Goal: Task Accomplishment & Management: Use online tool/utility

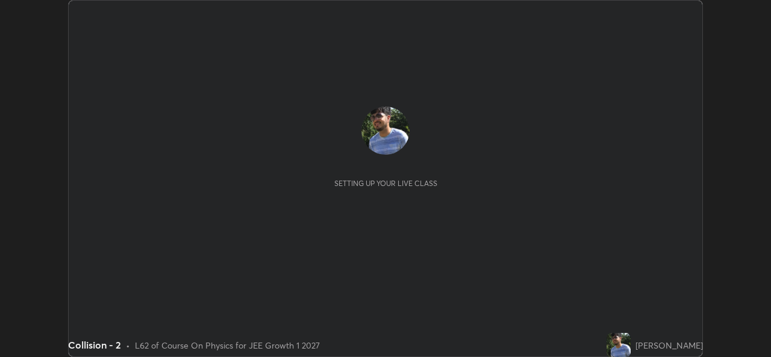
scroll to position [357, 770]
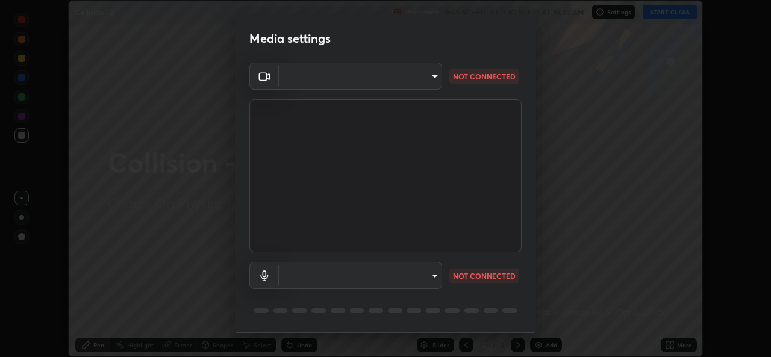
type input "01ba4e230c86726ed3cc2c83bf33541f2a1f81fc79d1918fb88ff4b5df00a70d"
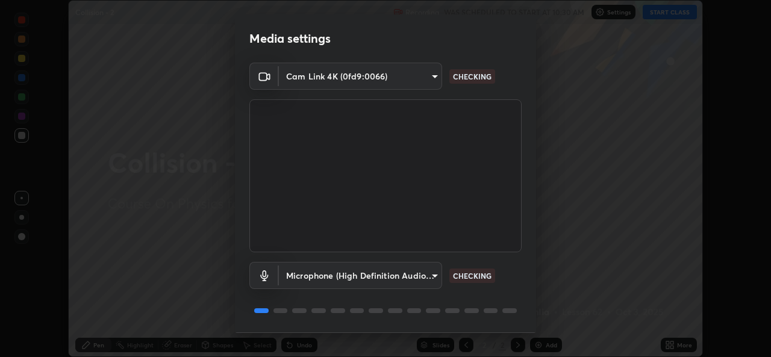
click at [405, 273] on body "Erase all Collision - 2 Recording WAS SCHEDULED TO START AT 10:30 AM Settings S…" at bounding box center [385, 178] width 771 height 357
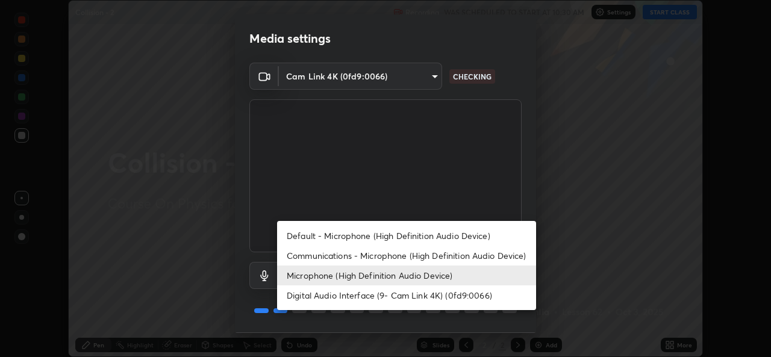
click at [355, 254] on li "Communications - Microphone (High Definition Audio Device)" at bounding box center [406, 256] width 259 height 20
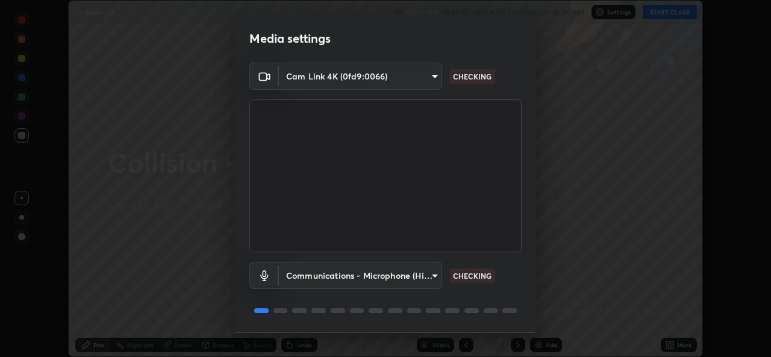
click at [364, 282] on body "Erase all Collision - 2 Recording WAS SCHEDULED TO START AT 10:30 AM Settings S…" at bounding box center [385, 178] width 771 height 357
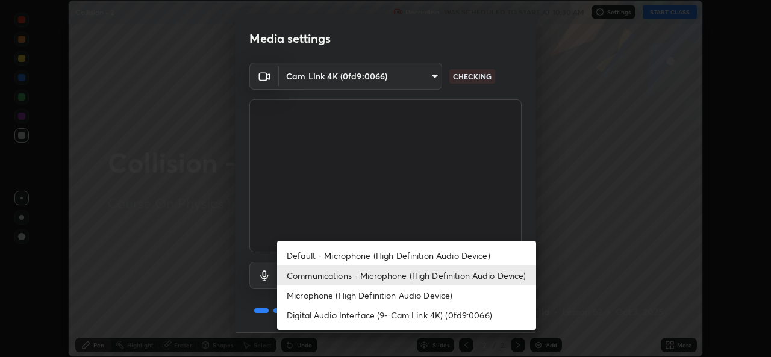
click at [342, 299] on li "Microphone (High Definition Audio Device)" at bounding box center [406, 296] width 259 height 20
type input "49b0a6df07a429b4aa0e143735b31e2a272de4ae34d33bd193cbc4de7c554cfd"
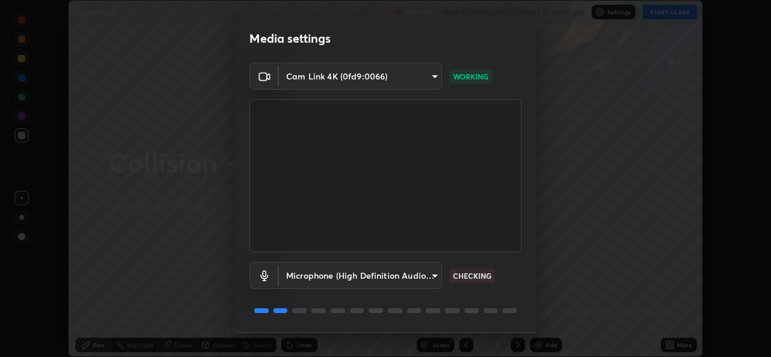
scroll to position [38, 0]
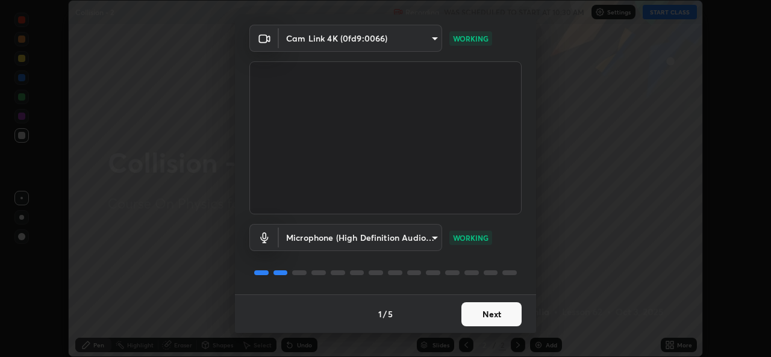
click at [477, 316] on button "Next" at bounding box center [491, 314] width 60 height 24
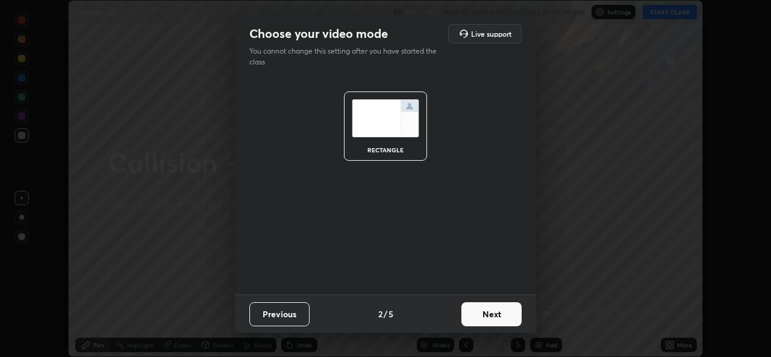
click at [476, 313] on button "Next" at bounding box center [491, 314] width 60 height 24
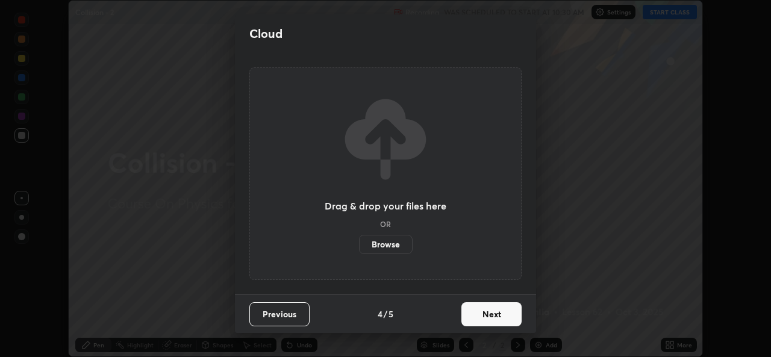
click at [475, 316] on button "Next" at bounding box center [491, 314] width 60 height 24
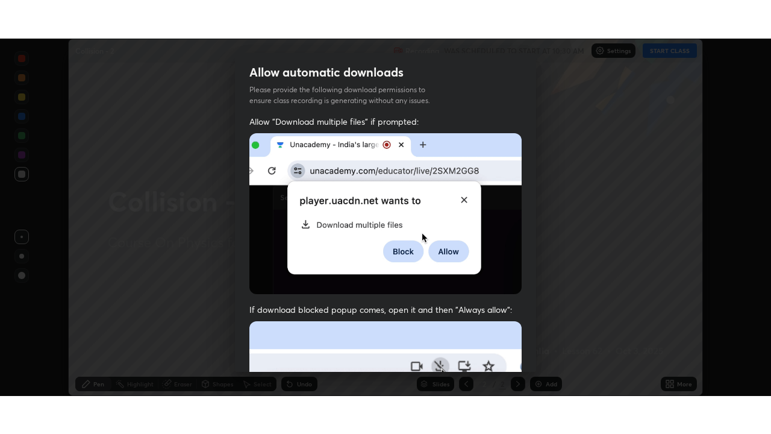
scroll to position [284, 0]
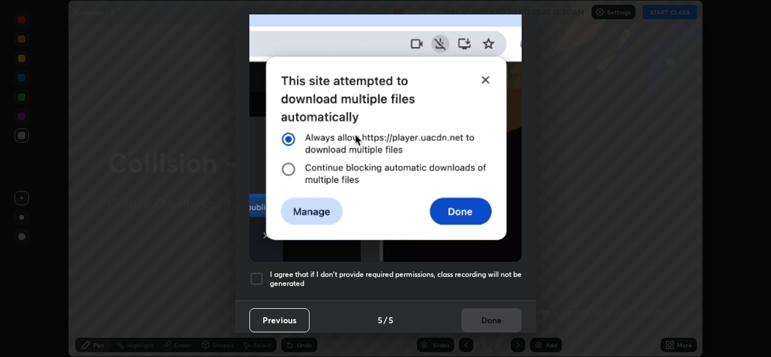
click at [255, 272] on div at bounding box center [256, 279] width 14 height 14
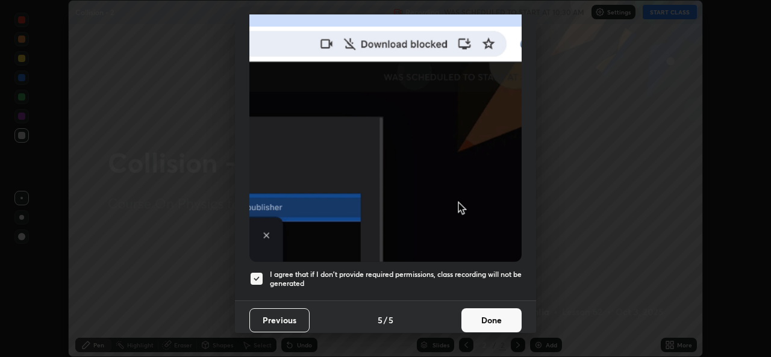
click at [476, 319] on button "Done" at bounding box center [491, 320] width 60 height 24
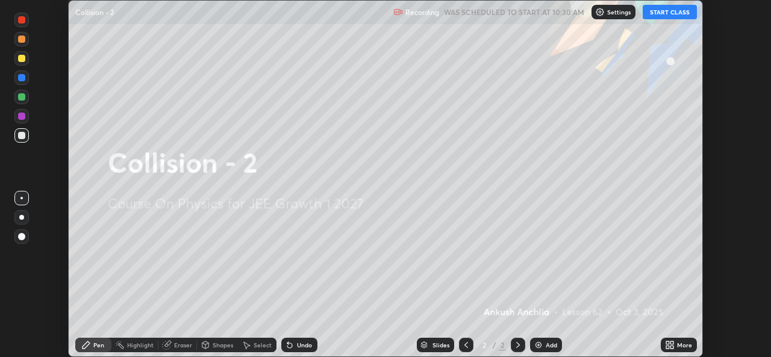
click at [663, 9] on button "START CLASS" at bounding box center [670, 12] width 54 height 14
click at [672, 347] on icon at bounding box center [671, 347] width 3 height 3
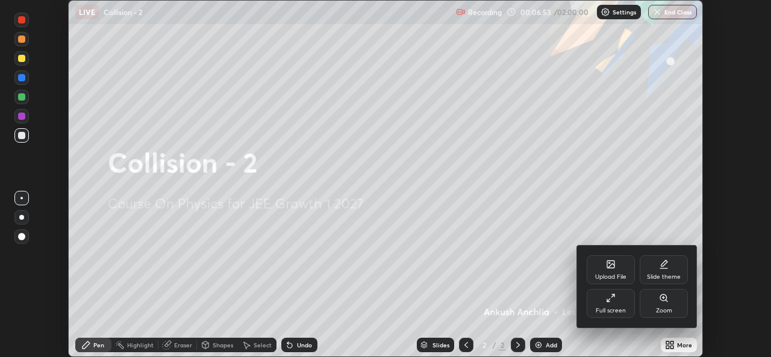
click at [609, 304] on div "Full screen" at bounding box center [611, 303] width 48 height 29
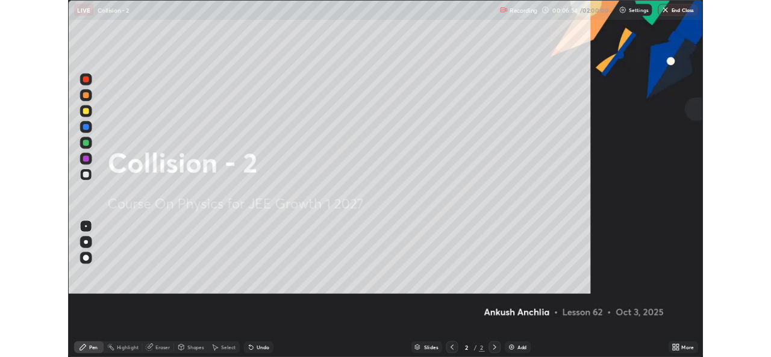
scroll to position [434, 771]
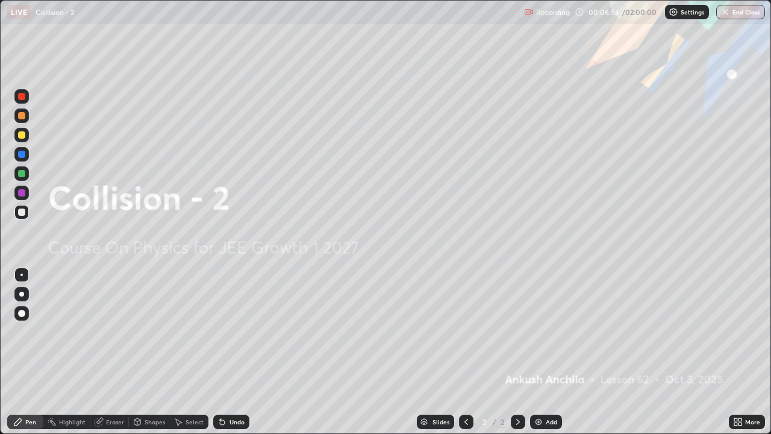
click at [539, 357] on img at bounding box center [539, 422] width 10 height 10
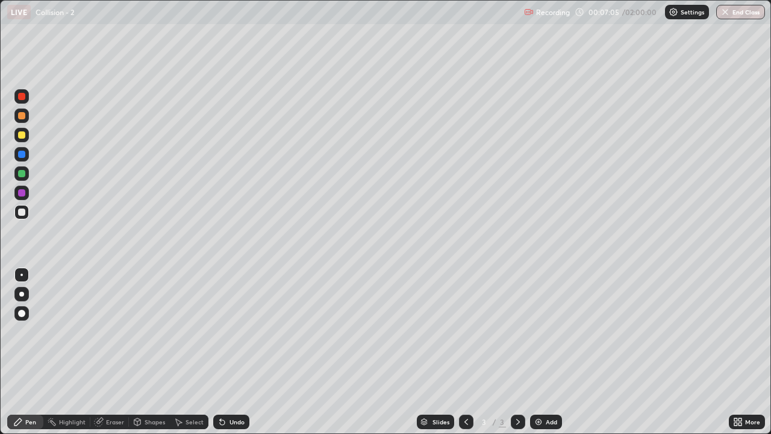
click at [115, 357] on div "Eraser" at bounding box center [115, 422] width 18 height 6
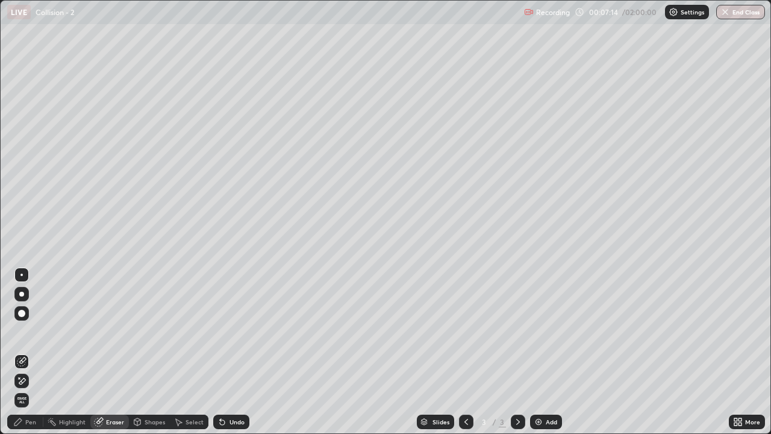
click at [31, 357] on div "Pen" at bounding box center [30, 422] width 11 height 6
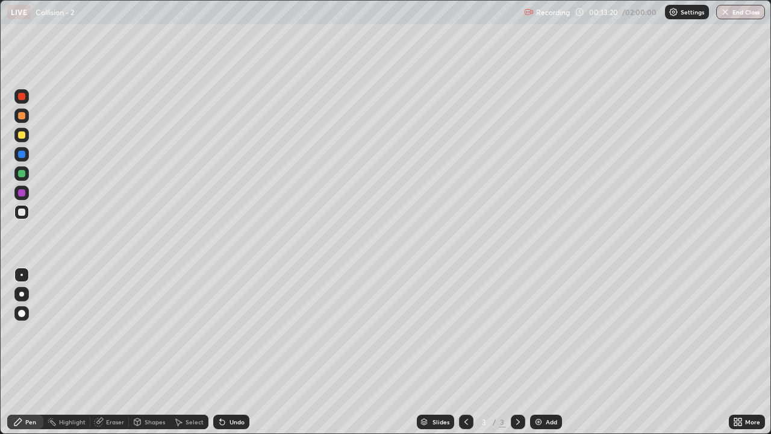
click at [546, 357] on div "Add" at bounding box center [546, 421] width 32 height 14
click at [460, 357] on div at bounding box center [466, 421] width 14 height 14
click at [522, 357] on div at bounding box center [518, 421] width 14 height 14
click at [462, 357] on div at bounding box center [466, 422] width 14 height 24
click at [517, 357] on icon at bounding box center [518, 422] width 4 height 6
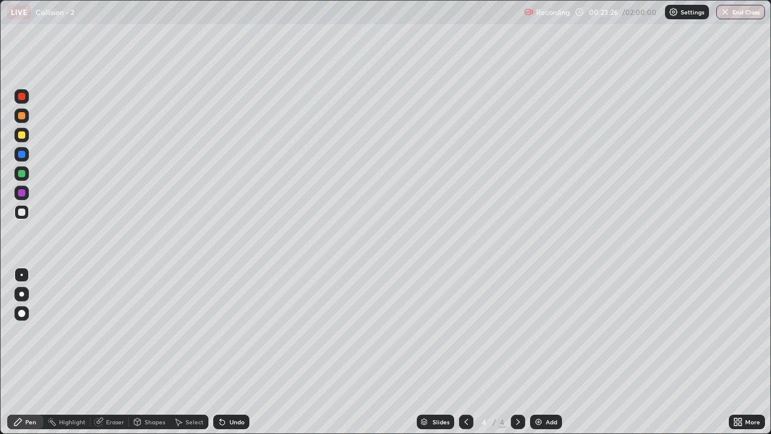
click at [740, 357] on icon at bounding box center [740, 423] width 3 height 3
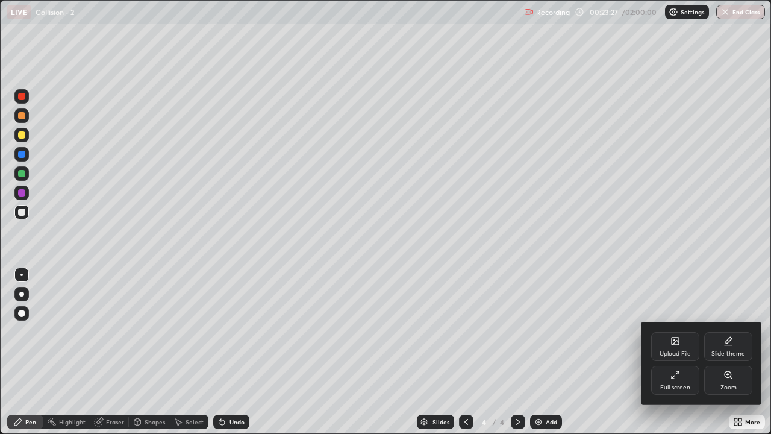
click at [683, 357] on div "Full screen" at bounding box center [675, 387] width 30 height 6
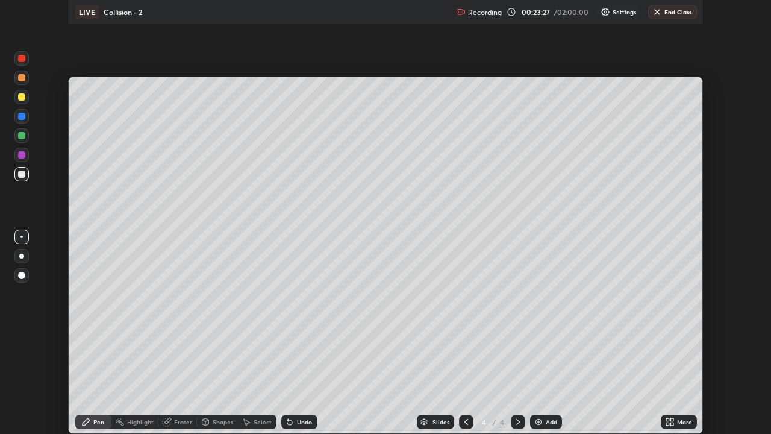
scroll to position [59881, 59467]
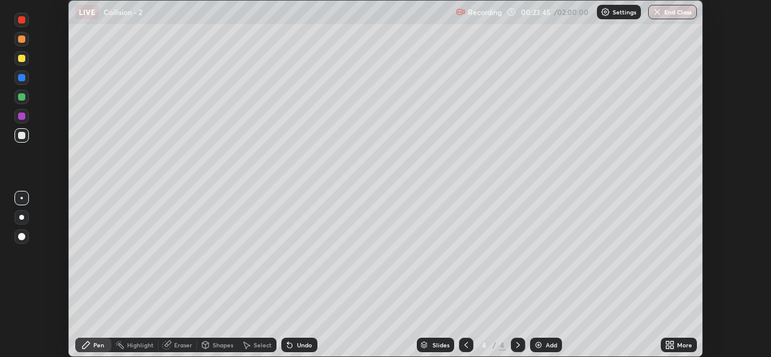
click at [686, 351] on div "More" at bounding box center [679, 345] width 36 height 14
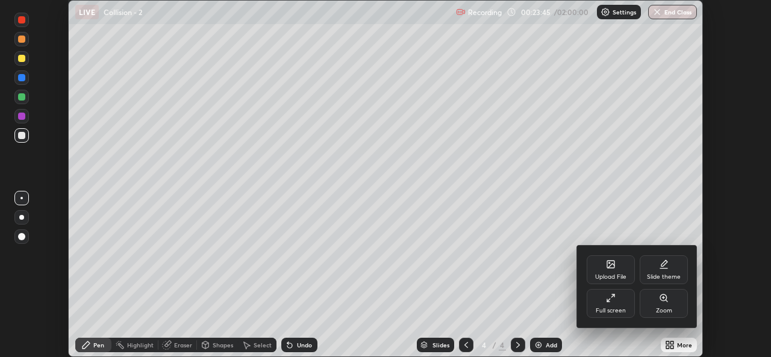
click at [615, 277] on div "Upload File" at bounding box center [610, 277] width 31 height 6
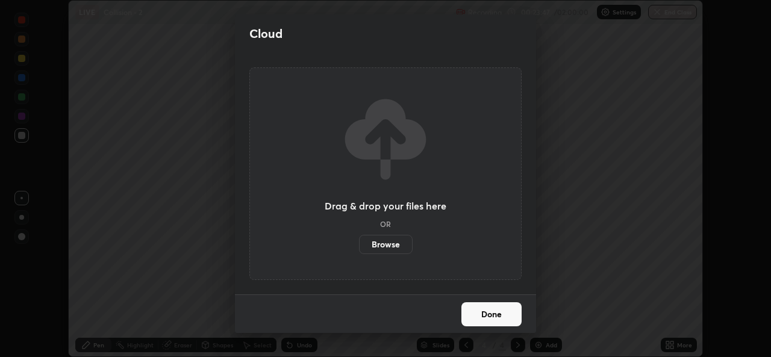
click at [397, 242] on label "Browse" at bounding box center [386, 244] width 54 height 19
click at [359, 242] on input "Browse" at bounding box center [359, 244] width 0 height 19
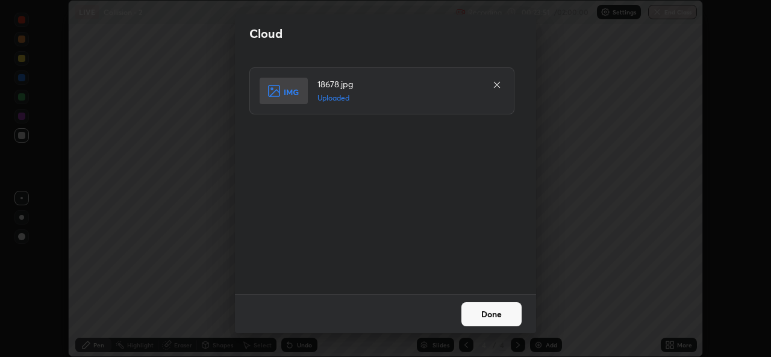
click at [489, 313] on button "Done" at bounding box center [491, 314] width 60 height 24
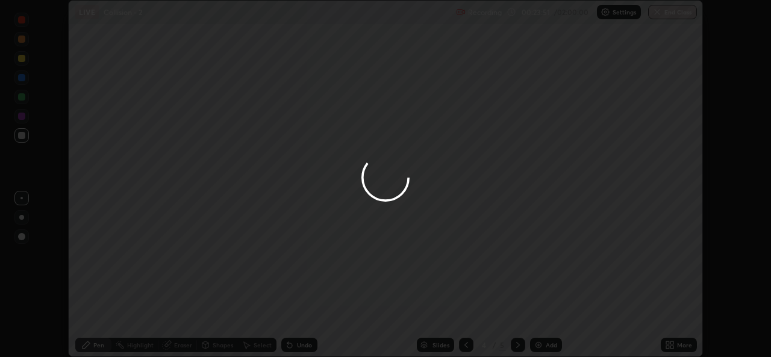
click at [679, 346] on div "More" at bounding box center [684, 345] width 15 height 6
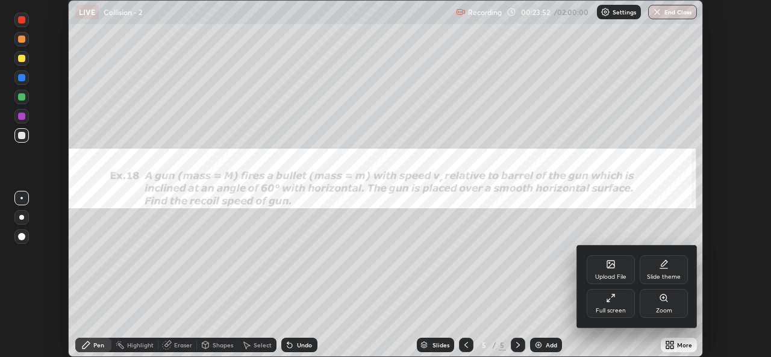
click at [608, 306] on div "Full screen" at bounding box center [611, 303] width 48 height 29
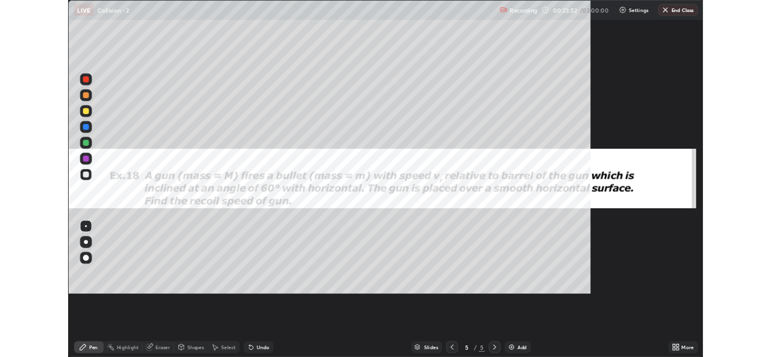
scroll to position [434, 771]
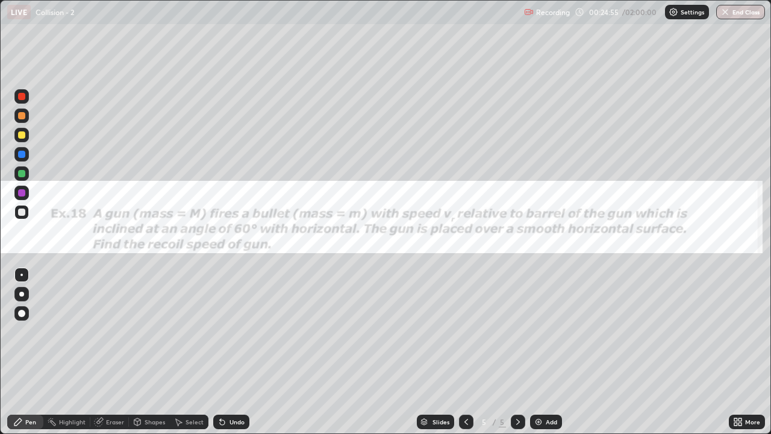
click at [0, 354] on div "Setting up your live class" at bounding box center [385, 217] width 771 height 434
click at [187, 357] on div "Select" at bounding box center [195, 422] width 18 height 6
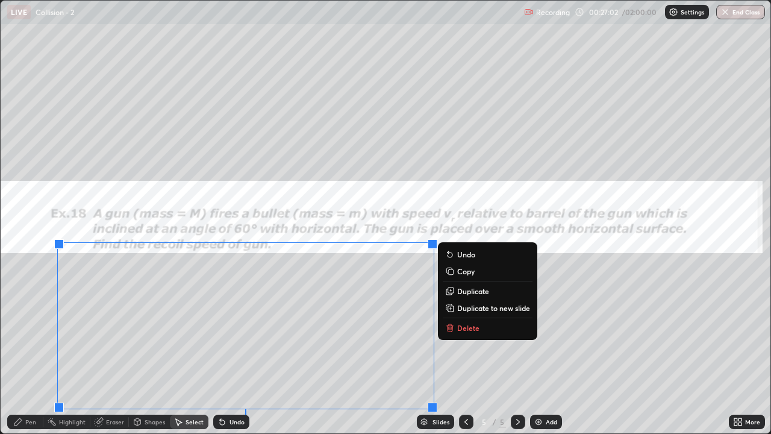
click at [27, 357] on div "Pen" at bounding box center [30, 422] width 11 height 6
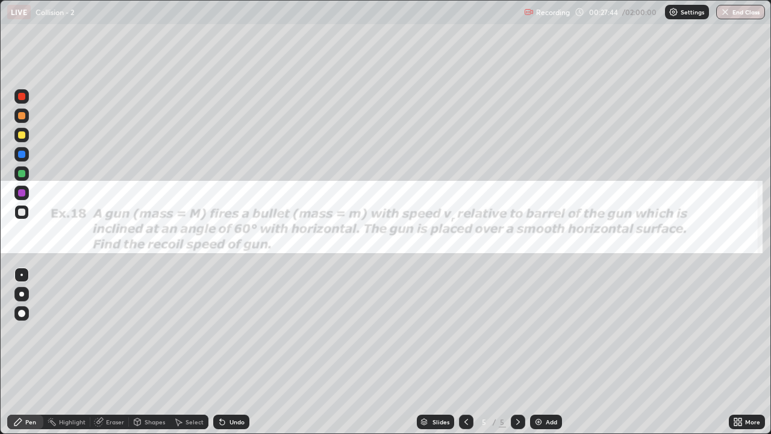
click at [22, 99] on div at bounding box center [21, 96] width 7 height 7
click at [23, 210] on div at bounding box center [21, 211] width 7 height 7
click at [25, 98] on div at bounding box center [21, 96] width 14 height 14
click at [113, 357] on div "Eraser" at bounding box center [115, 422] width 18 height 6
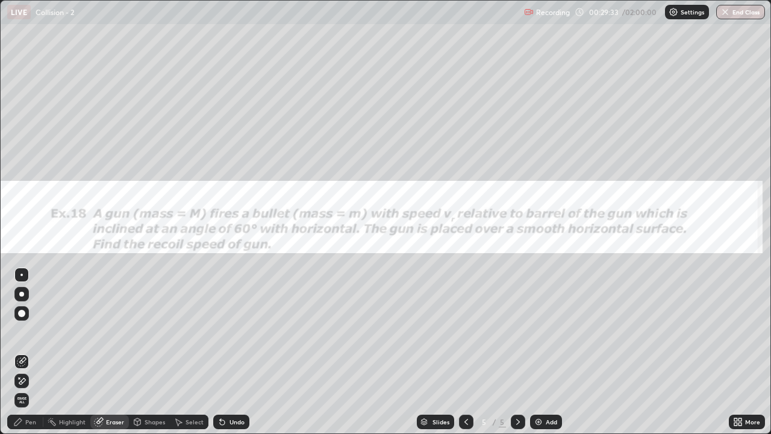
click at [33, 357] on div "Pen" at bounding box center [30, 422] width 11 height 6
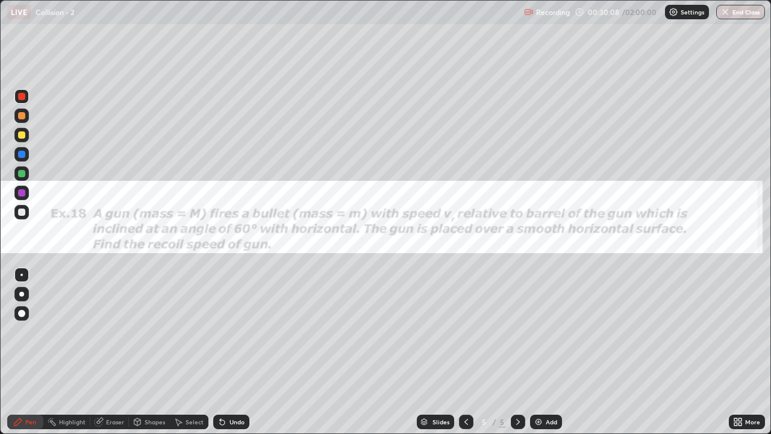
click at [22, 214] on div at bounding box center [21, 211] width 7 height 7
click at [113, 357] on div "Eraser" at bounding box center [115, 422] width 18 height 6
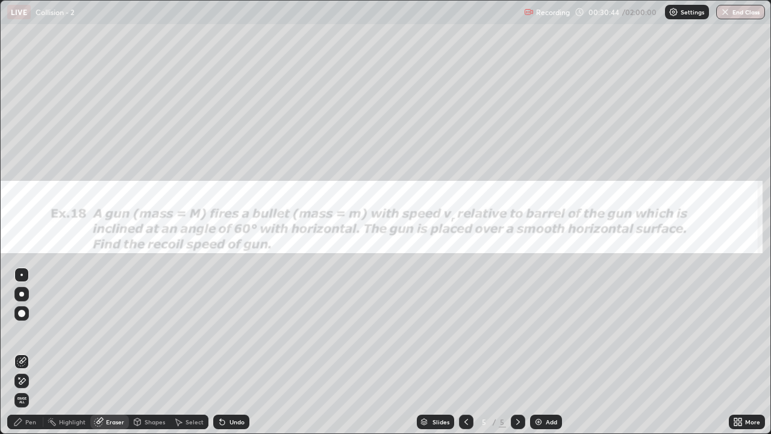
click at [33, 357] on div "Pen" at bounding box center [30, 422] width 11 height 6
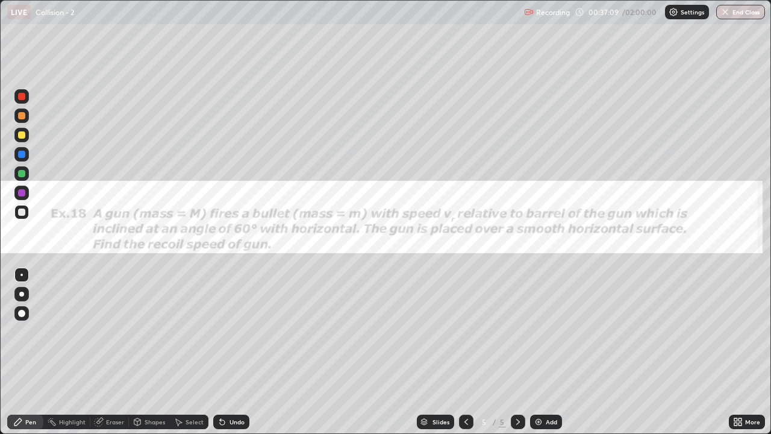
click at [540, 357] on img at bounding box center [539, 422] width 10 height 10
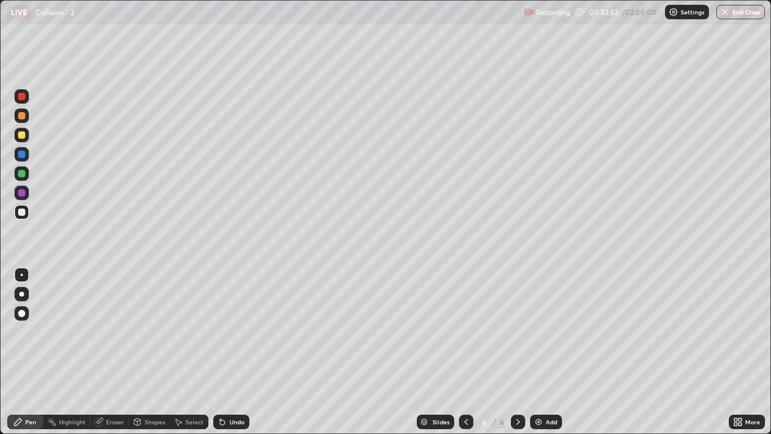
click at [22, 102] on div at bounding box center [21, 96] width 14 height 14
click at [21, 211] on div at bounding box center [21, 211] width 7 height 7
click at [749, 357] on div "More" at bounding box center [747, 421] width 36 height 14
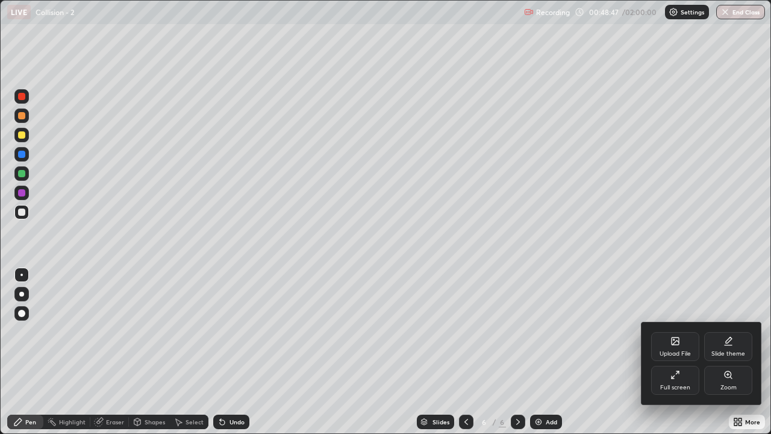
click at [684, 357] on div "Full screen" at bounding box center [675, 380] width 48 height 29
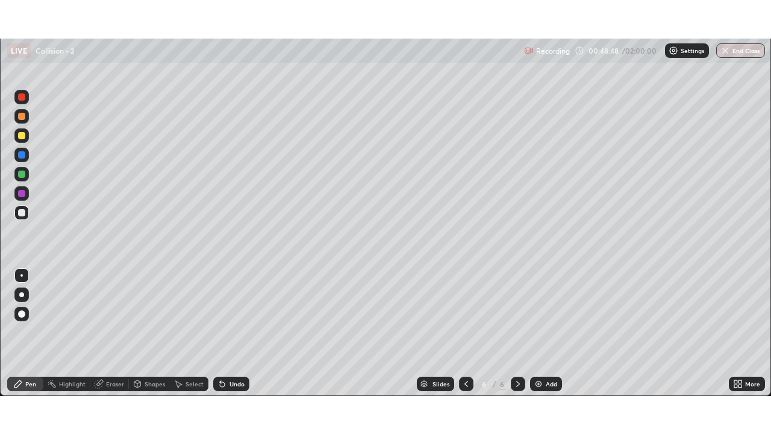
scroll to position [59881, 59467]
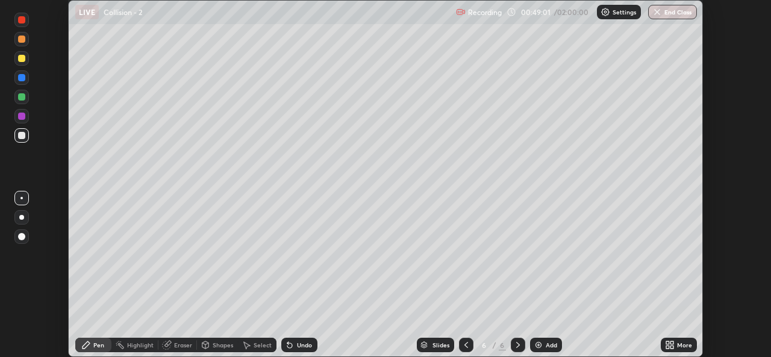
click at [672, 345] on icon at bounding box center [671, 343] width 3 height 3
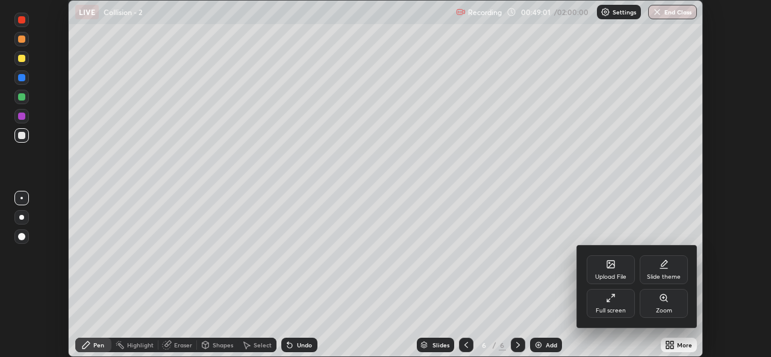
click at [606, 274] on div "Upload File" at bounding box center [610, 277] width 31 height 6
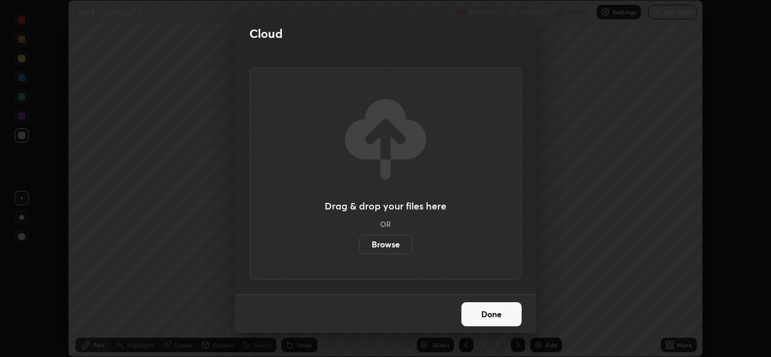
click at [387, 248] on label "Browse" at bounding box center [386, 244] width 54 height 19
click at [359, 248] on input "Browse" at bounding box center [359, 244] width 0 height 19
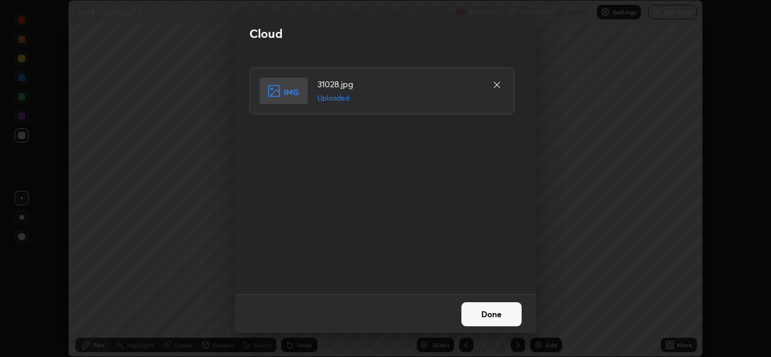
click at [483, 317] on button "Done" at bounding box center [491, 314] width 60 height 24
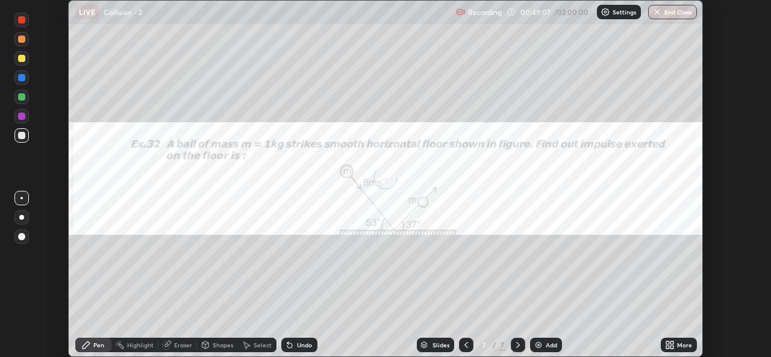
click at [672, 347] on icon at bounding box center [671, 347] width 3 height 3
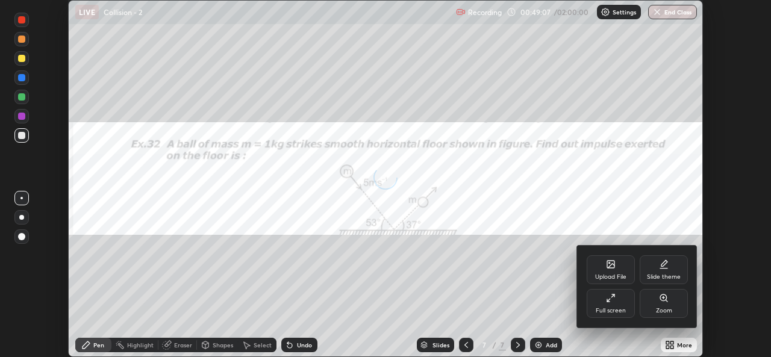
click at [607, 299] on icon at bounding box center [611, 298] width 10 height 10
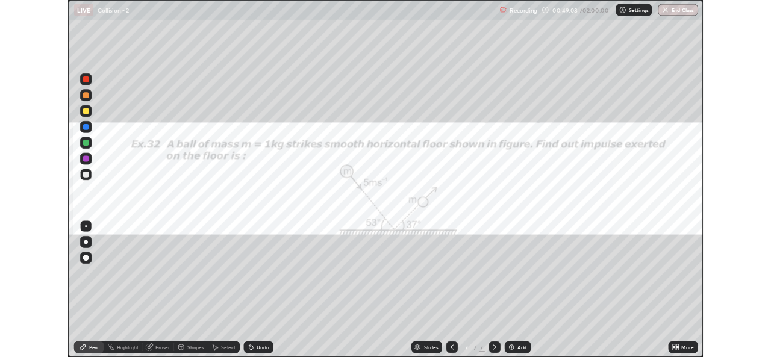
scroll to position [434, 771]
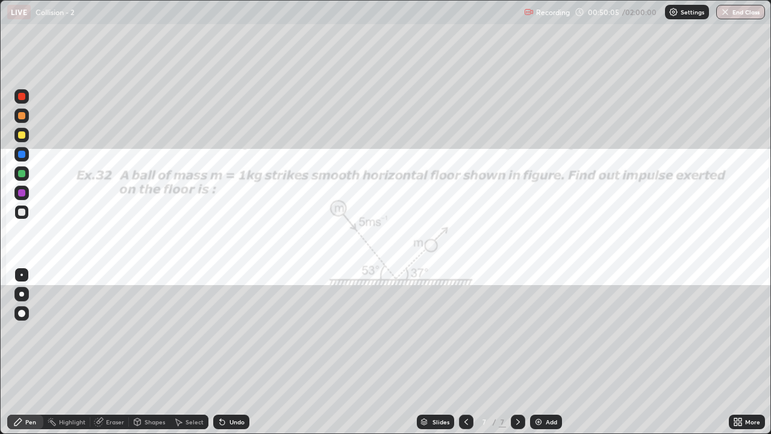
click at [465, 357] on icon at bounding box center [466, 422] width 10 height 10
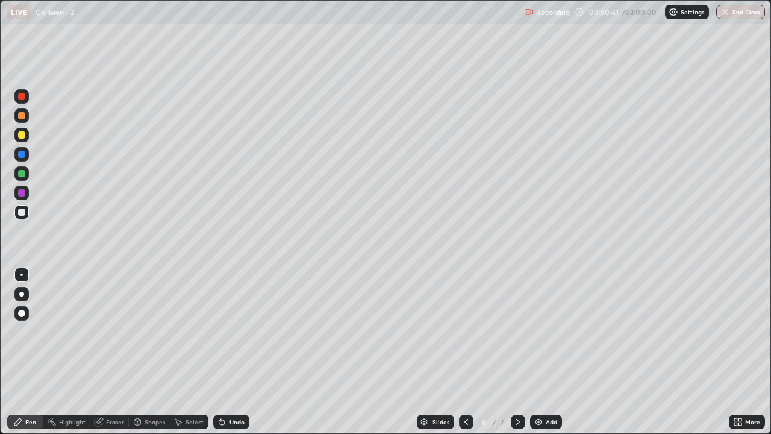
click at [516, 357] on icon at bounding box center [518, 422] width 10 height 10
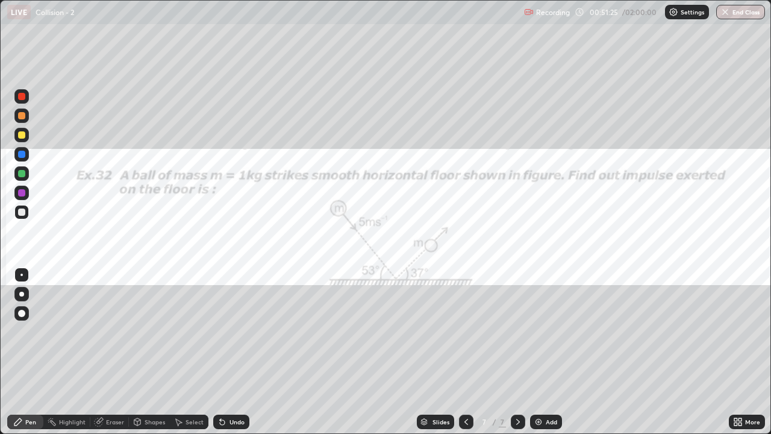
click at [22, 99] on div at bounding box center [21, 96] width 7 height 7
click at [109, 357] on div "Eraser" at bounding box center [115, 422] width 18 height 6
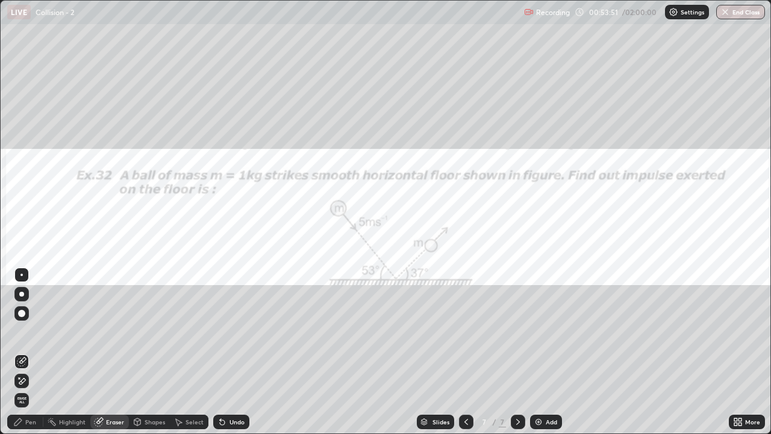
click at [28, 357] on div "Pen" at bounding box center [30, 422] width 11 height 6
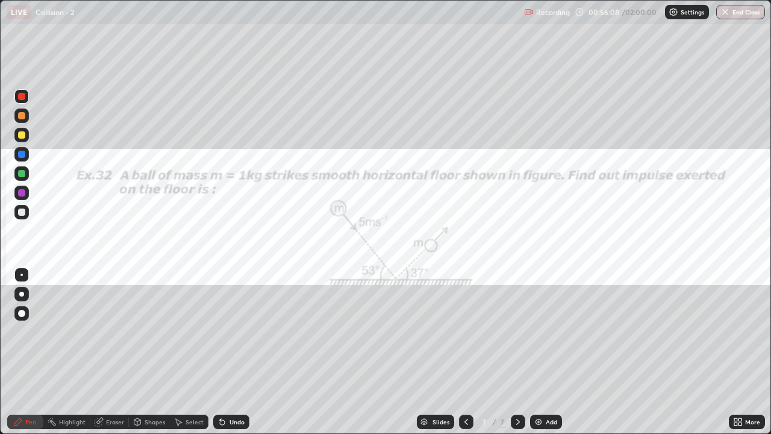
click at [111, 357] on div "Eraser" at bounding box center [115, 422] width 18 height 6
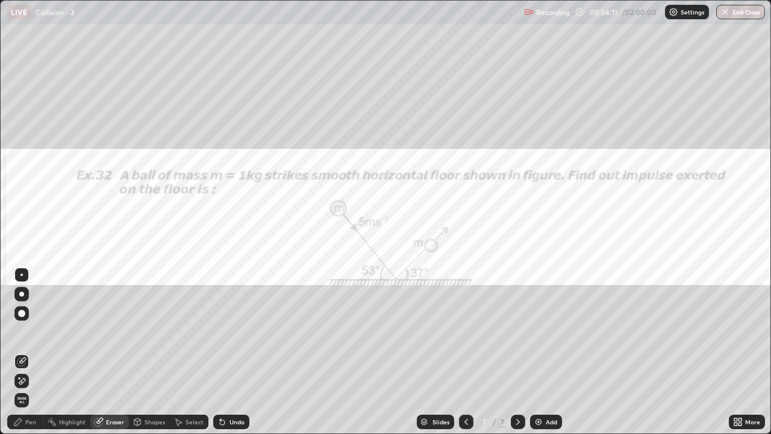
click at [27, 357] on div "Pen" at bounding box center [30, 422] width 11 height 6
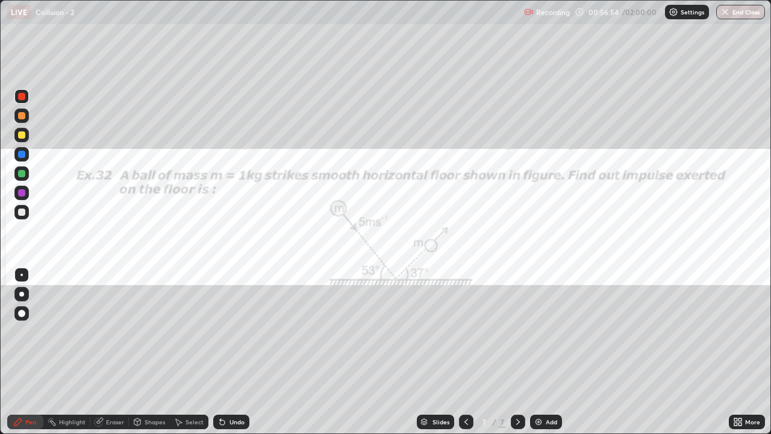
click at [22, 314] on div at bounding box center [21, 313] width 7 height 7
click at [22, 275] on div at bounding box center [21, 274] width 2 height 2
click at [22, 214] on div at bounding box center [21, 211] width 7 height 7
click at [110, 357] on div "Eraser" at bounding box center [109, 421] width 39 height 14
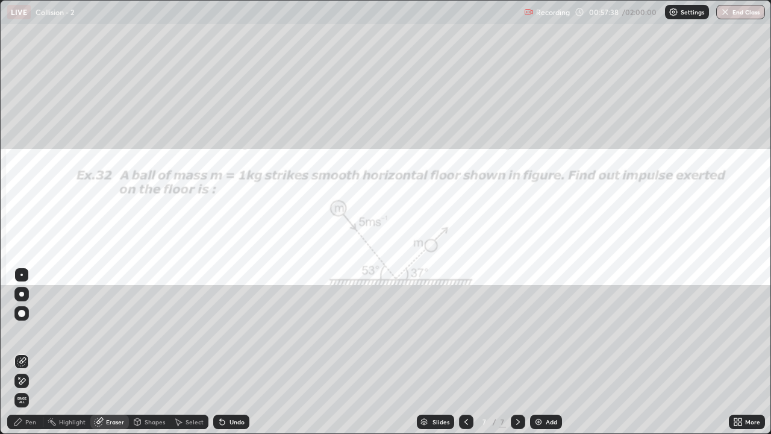
click at [31, 357] on div "Pen" at bounding box center [30, 422] width 11 height 6
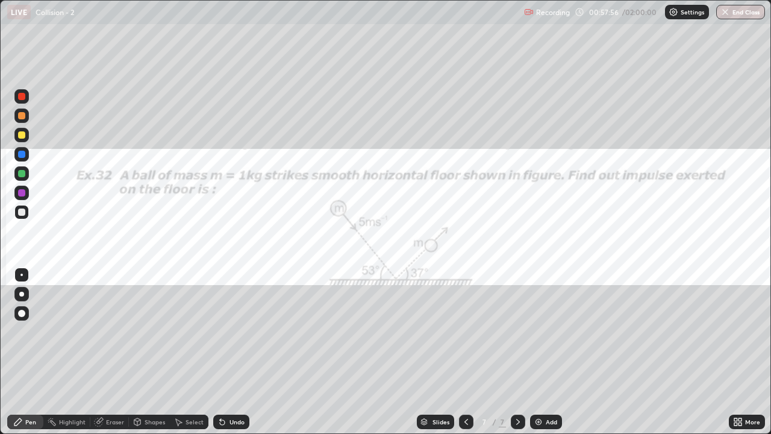
click at [102, 357] on icon at bounding box center [99, 422] width 10 height 10
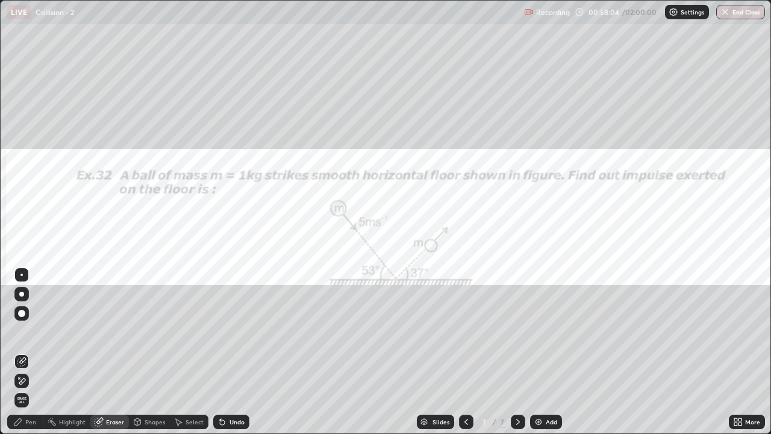
click at [28, 357] on div "Pen" at bounding box center [30, 422] width 11 height 6
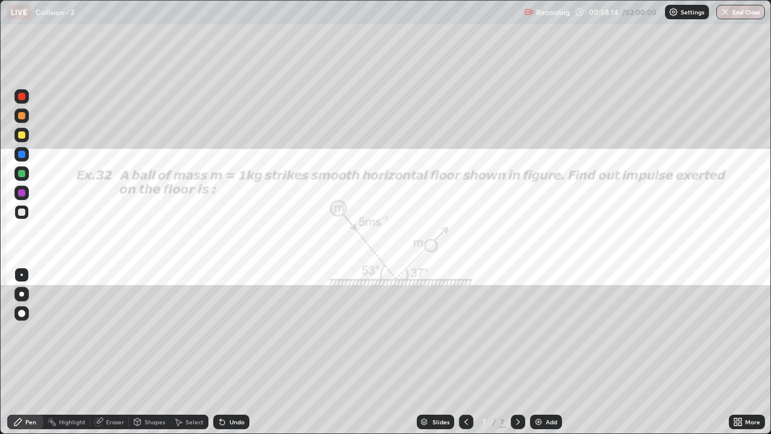
click at [106, 357] on div "Eraser" at bounding box center [109, 421] width 39 height 14
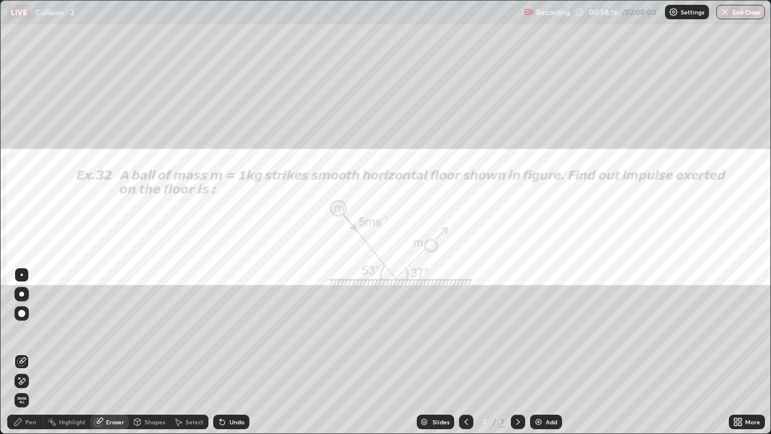
click at [23, 357] on div "Pen" at bounding box center [25, 421] width 36 height 14
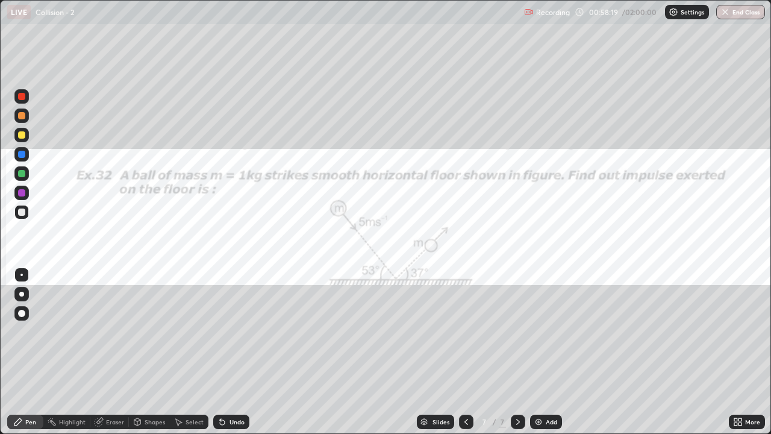
click at [189, 357] on div "Select" at bounding box center [189, 422] width 39 height 24
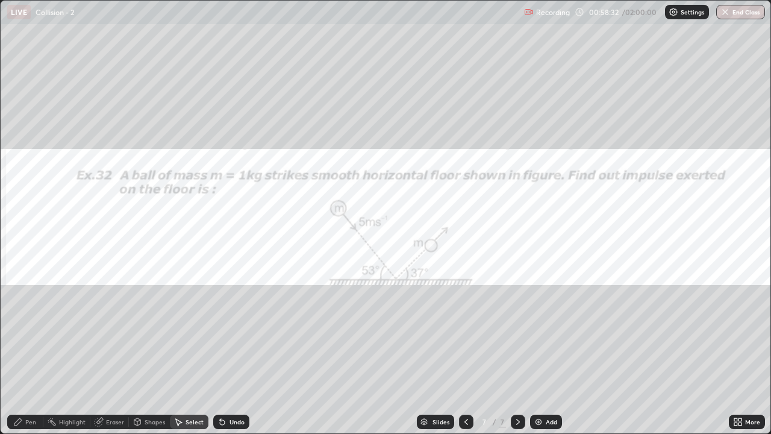
click at [108, 357] on div "Eraser" at bounding box center [115, 422] width 18 height 6
click at [33, 357] on div "Pen" at bounding box center [30, 422] width 11 height 6
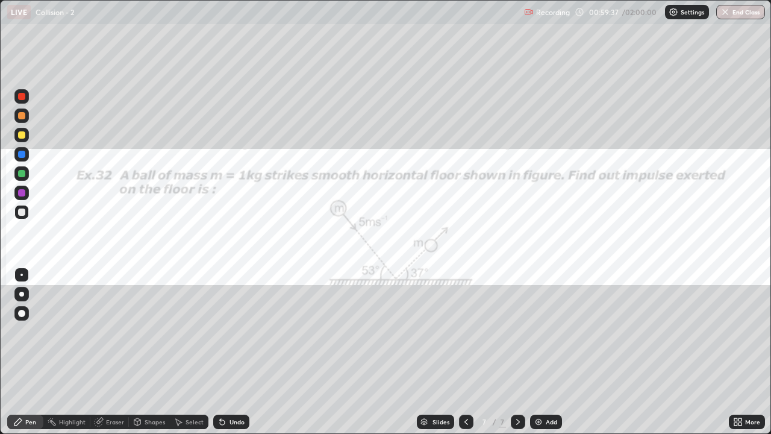
click at [190, 357] on div "Select" at bounding box center [189, 422] width 39 height 24
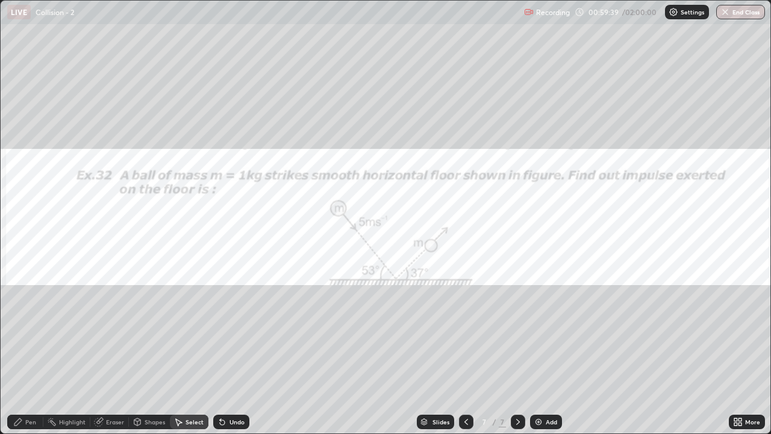
click at [25, 357] on div "Pen" at bounding box center [30, 422] width 11 height 6
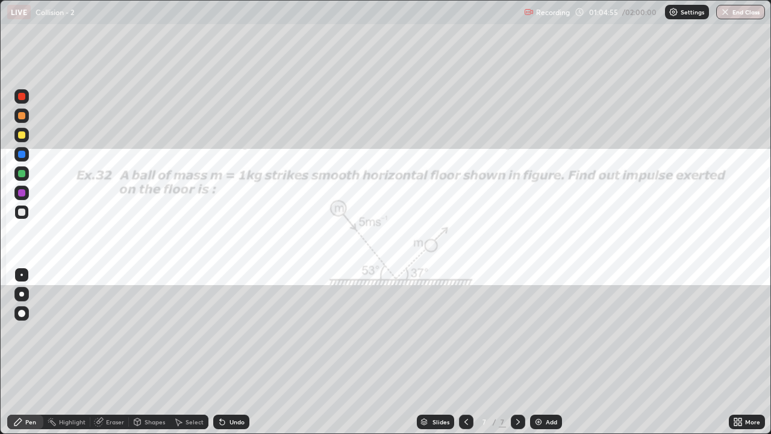
click at [539, 357] on img at bounding box center [539, 422] width 10 height 10
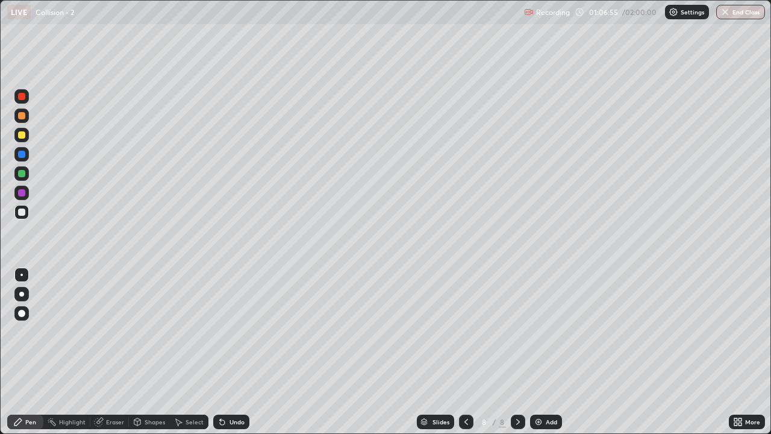
click at [107, 357] on div "Eraser" at bounding box center [109, 421] width 39 height 14
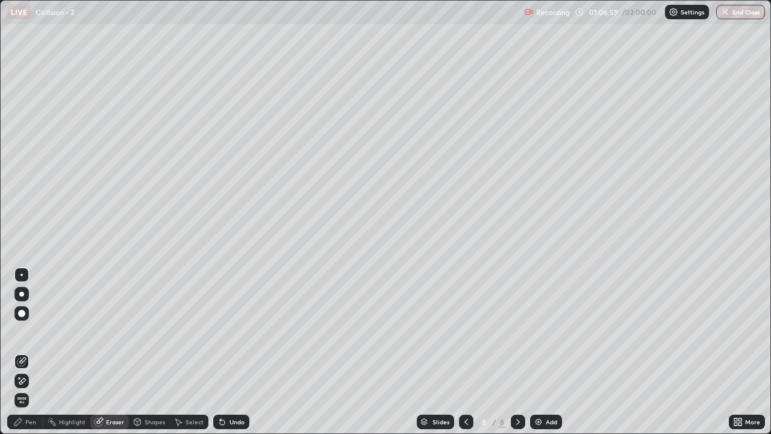
click at [37, 357] on div "Pen" at bounding box center [25, 421] width 36 height 14
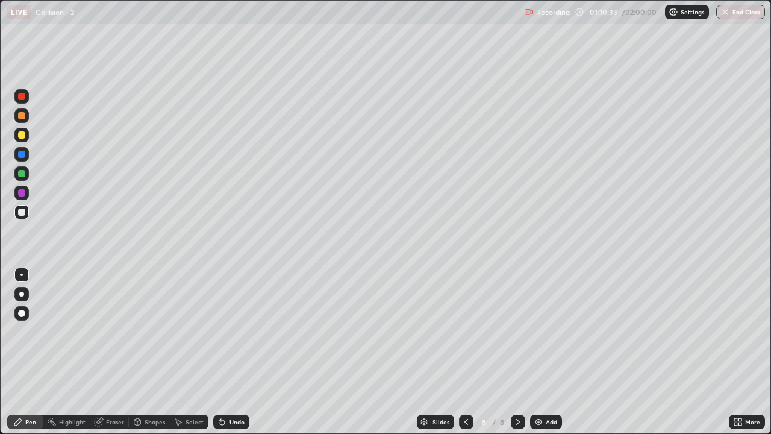
click at [551, 357] on div "Add" at bounding box center [551, 422] width 11 height 6
click at [464, 357] on icon at bounding box center [466, 422] width 10 height 10
click at [736, 357] on icon at bounding box center [735, 423] width 3 height 3
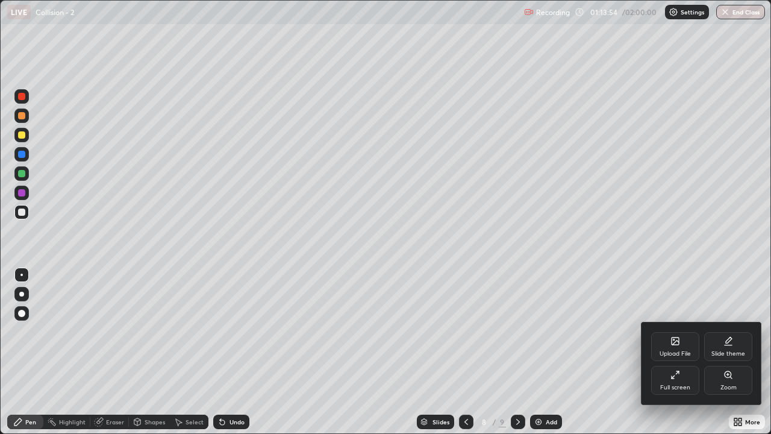
click at [672, 357] on div "Full screen" at bounding box center [675, 387] width 30 height 6
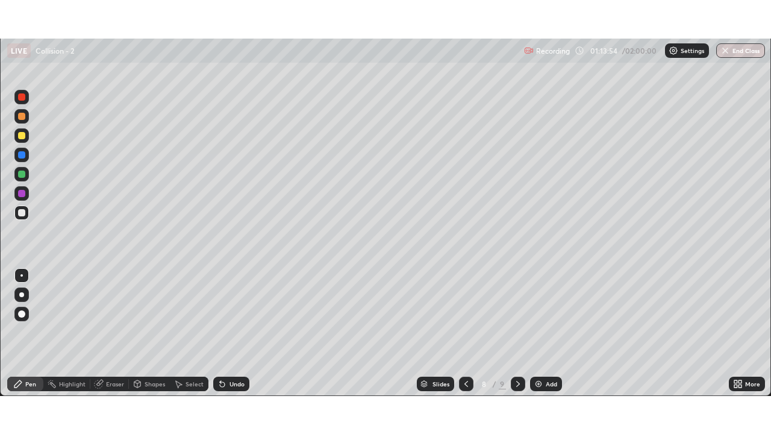
scroll to position [59881, 59467]
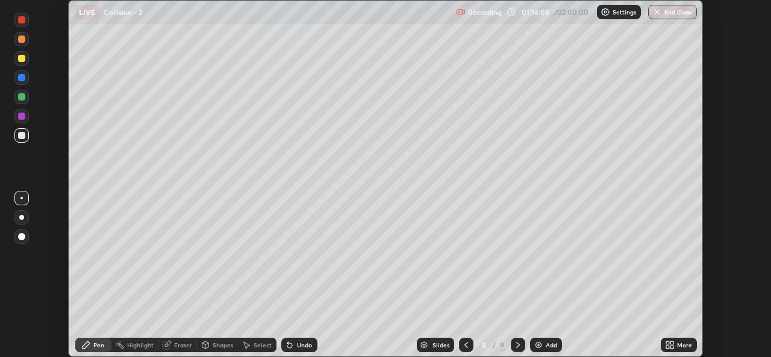
click at [672, 343] on icon at bounding box center [671, 343] width 3 height 3
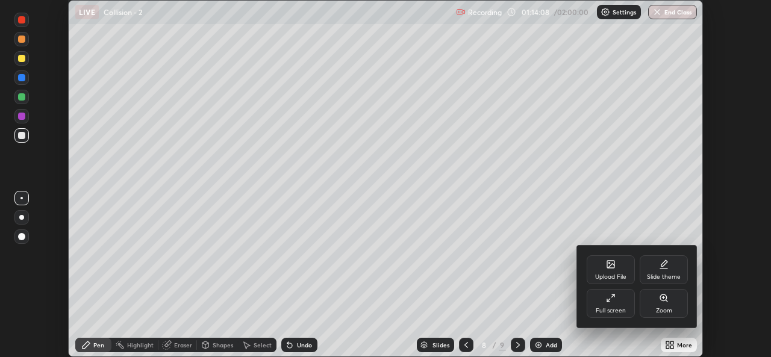
click at [611, 275] on div "Upload File" at bounding box center [610, 277] width 31 height 6
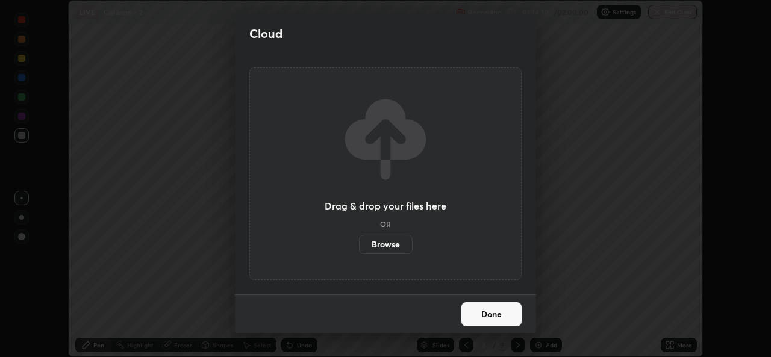
click at [393, 236] on label "Browse" at bounding box center [386, 244] width 54 height 19
click at [359, 236] on input "Browse" at bounding box center [359, 244] width 0 height 19
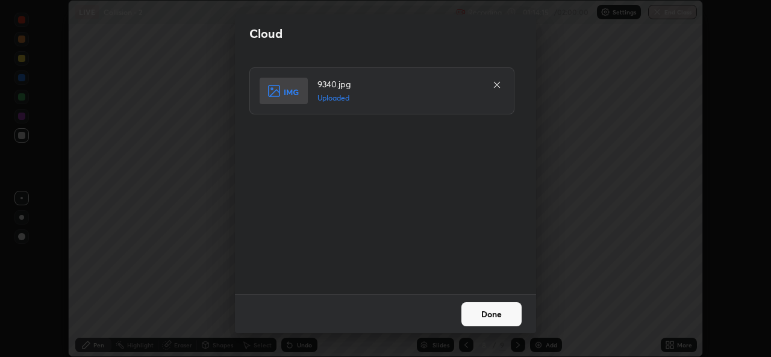
click at [494, 322] on button "Done" at bounding box center [491, 314] width 60 height 24
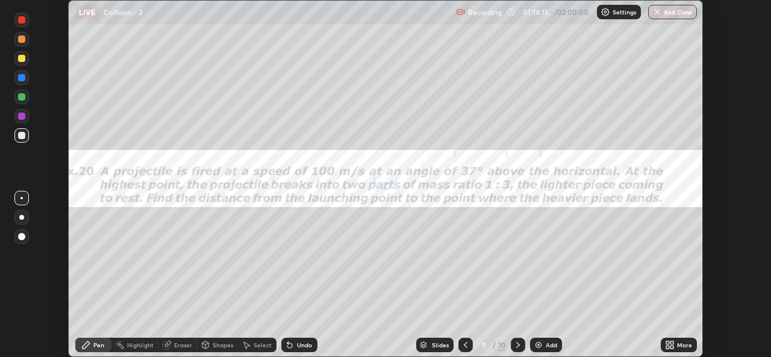
click at [667, 347] on icon at bounding box center [667, 347] width 3 height 3
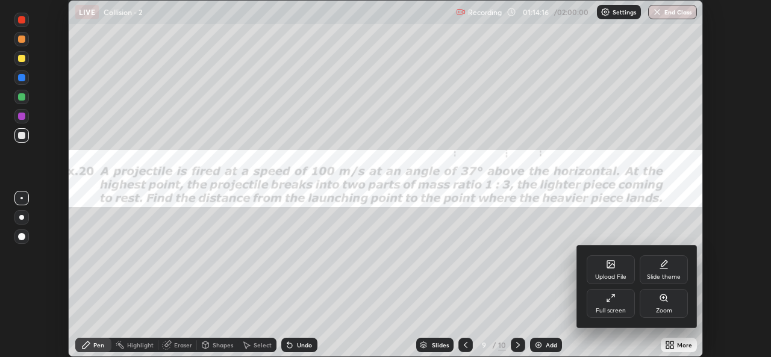
click at [601, 305] on div "Full screen" at bounding box center [611, 303] width 48 height 29
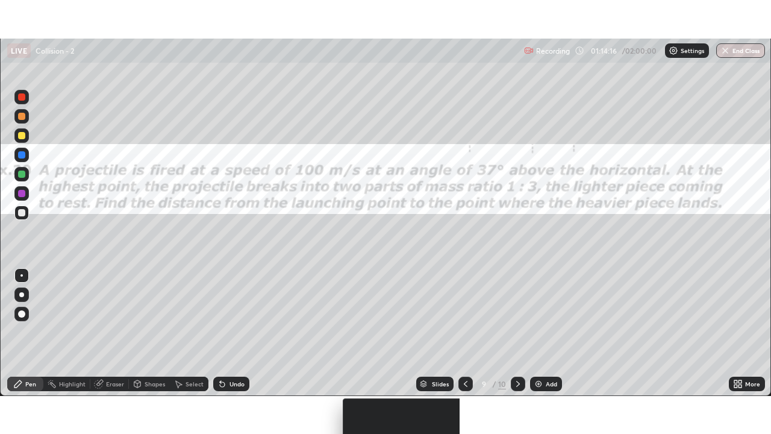
scroll to position [434, 771]
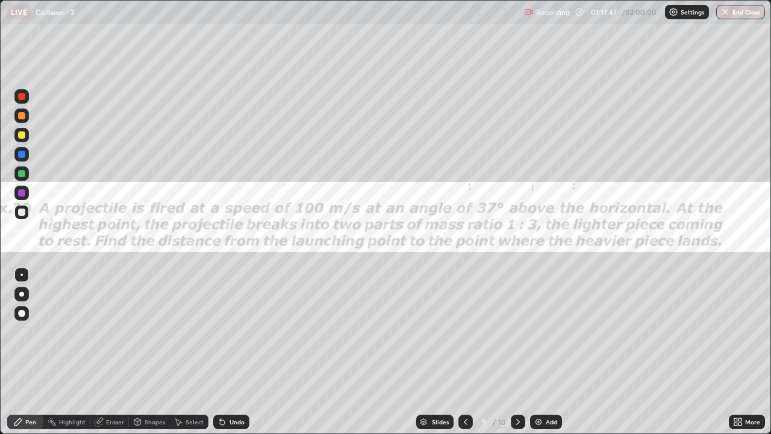
click at [20, 96] on div at bounding box center [21, 96] width 7 height 7
click at [107, 357] on div "Eraser" at bounding box center [115, 422] width 18 height 6
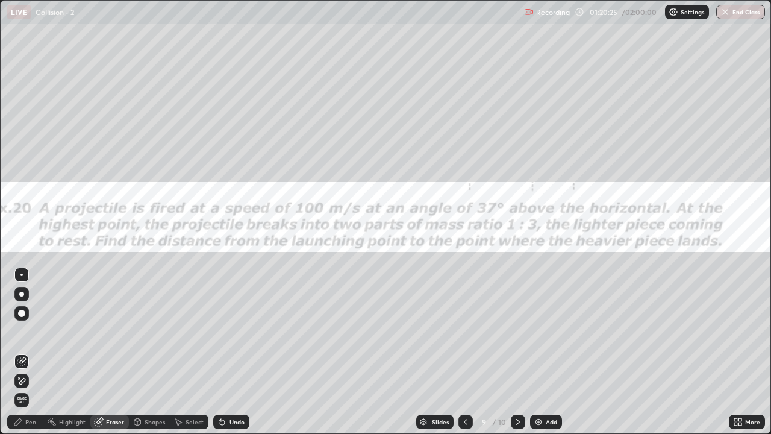
click at [26, 357] on div "Pen" at bounding box center [30, 422] width 11 height 6
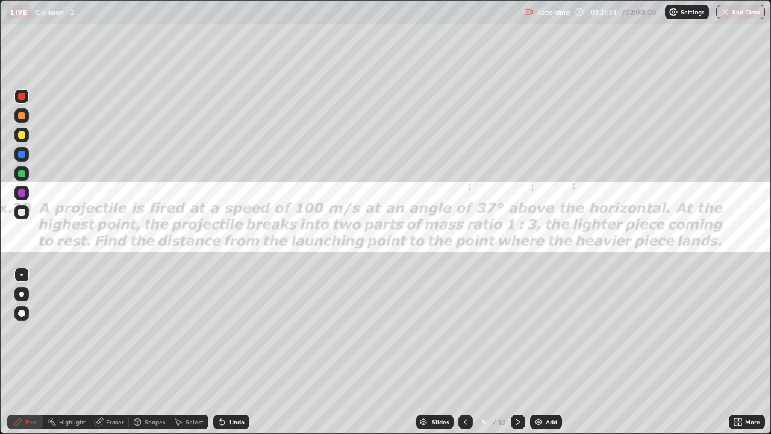
click at [22, 213] on div at bounding box center [21, 211] width 7 height 7
click at [516, 357] on icon at bounding box center [518, 422] width 10 height 10
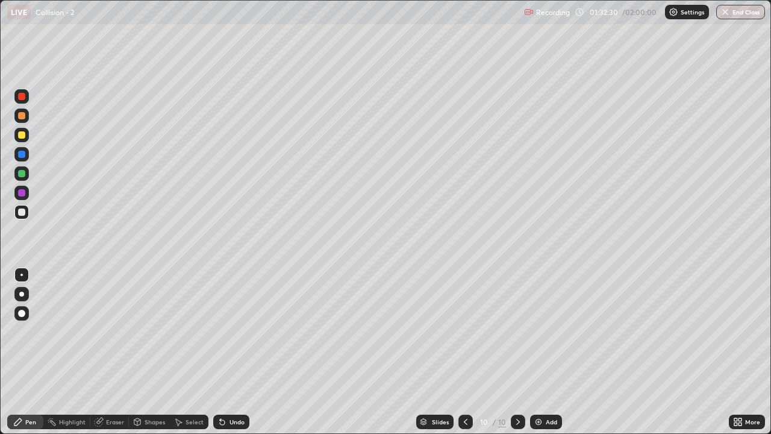
click at [20, 357] on div at bounding box center [21, 337] width 19 height 145
click at [538, 357] on img at bounding box center [539, 422] width 10 height 10
click at [111, 357] on div "Eraser" at bounding box center [115, 422] width 18 height 6
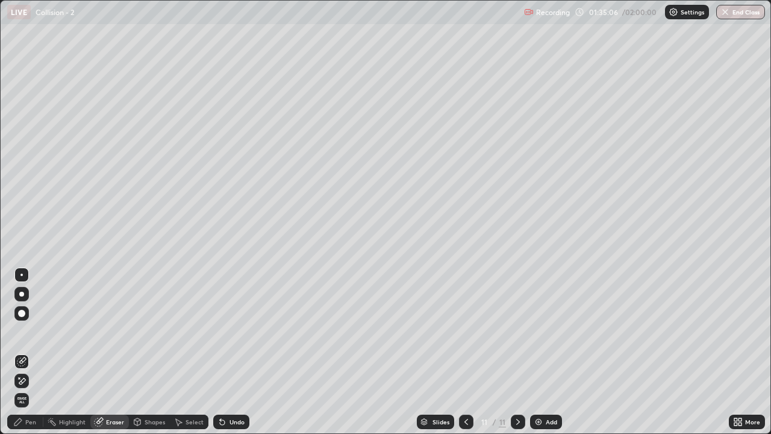
click at [23, 357] on icon at bounding box center [22, 381] width 7 height 6
click at [29, 357] on div "Pen" at bounding box center [30, 422] width 11 height 6
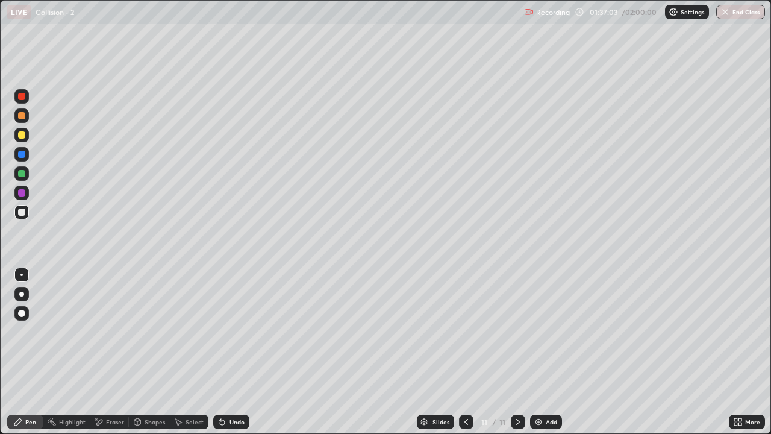
click at [106, 357] on div "Eraser" at bounding box center [115, 422] width 18 height 6
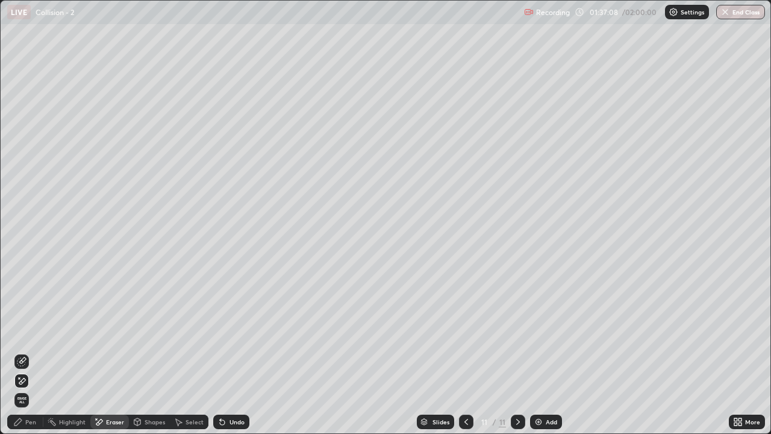
click at [21, 357] on icon at bounding box center [18, 422] width 10 height 10
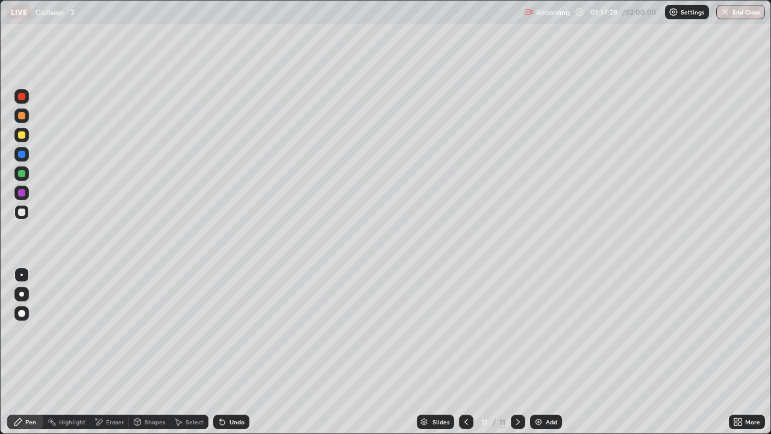
click at [115, 357] on div "Eraser" at bounding box center [115, 422] width 18 height 6
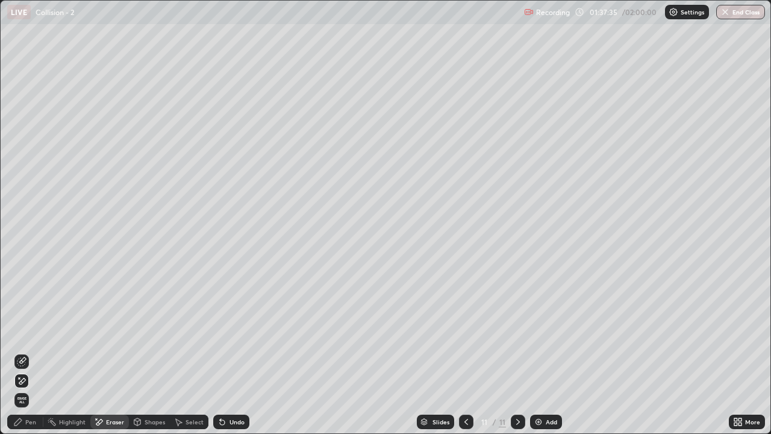
click at [483, 357] on div "11" at bounding box center [484, 421] width 12 height 7
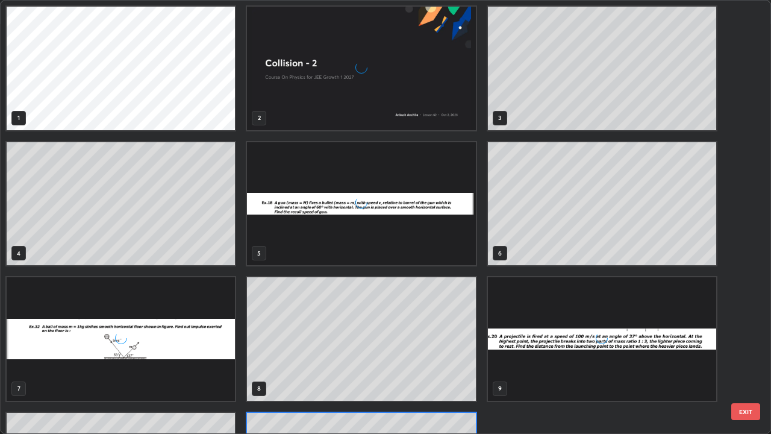
scroll to position [429, 764]
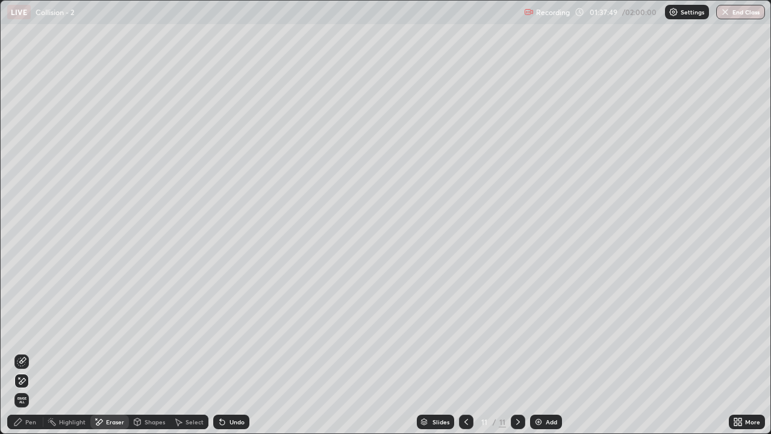
click at [544, 357] on div "Add" at bounding box center [546, 421] width 32 height 14
click at [30, 357] on div "Pen" at bounding box center [30, 422] width 11 height 6
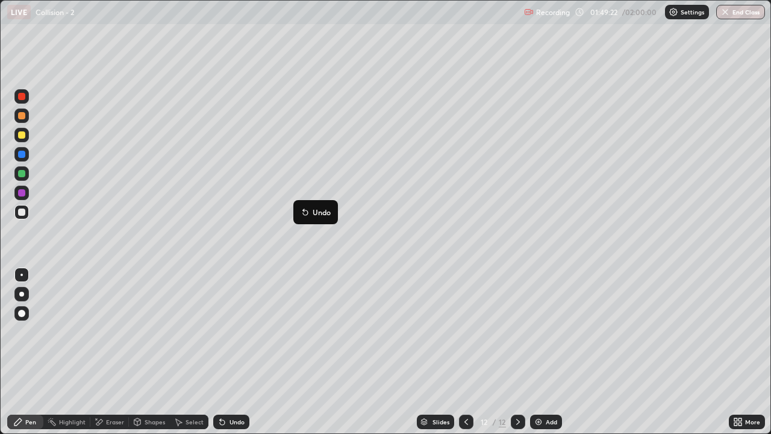
click at [742, 17] on button "End Class" at bounding box center [740, 12] width 49 height 14
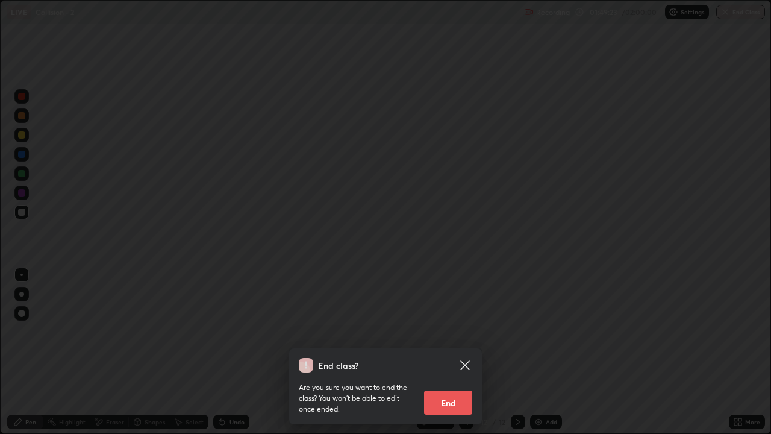
click at [460, 357] on button "End" at bounding box center [448, 402] width 48 height 24
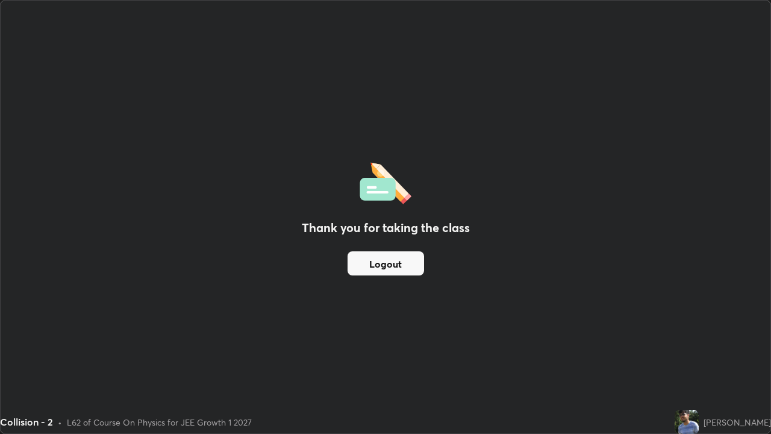
click at [404, 262] on button "Logout" at bounding box center [386, 263] width 77 height 24
click at [397, 269] on button "Logout" at bounding box center [386, 263] width 77 height 24
click at [399, 264] on button "Logout" at bounding box center [386, 263] width 77 height 24
click at [402, 261] on button "Logout" at bounding box center [386, 263] width 77 height 24
